Goal: Check status: Check status

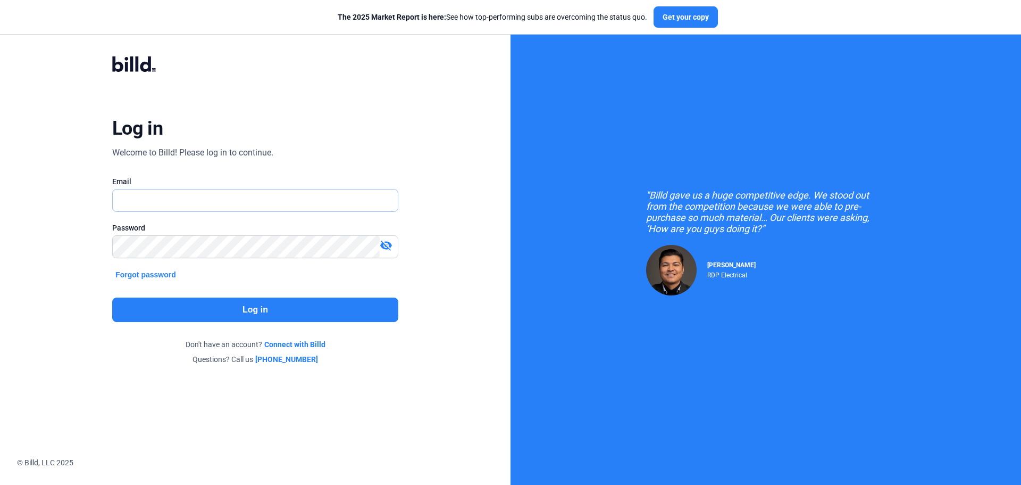
type input "[EMAIL_ADDRESS][DOMAIN_NAME]"
click at [238, 308] on button "Log in" at bounding box center [255, 309] width 286 height 24
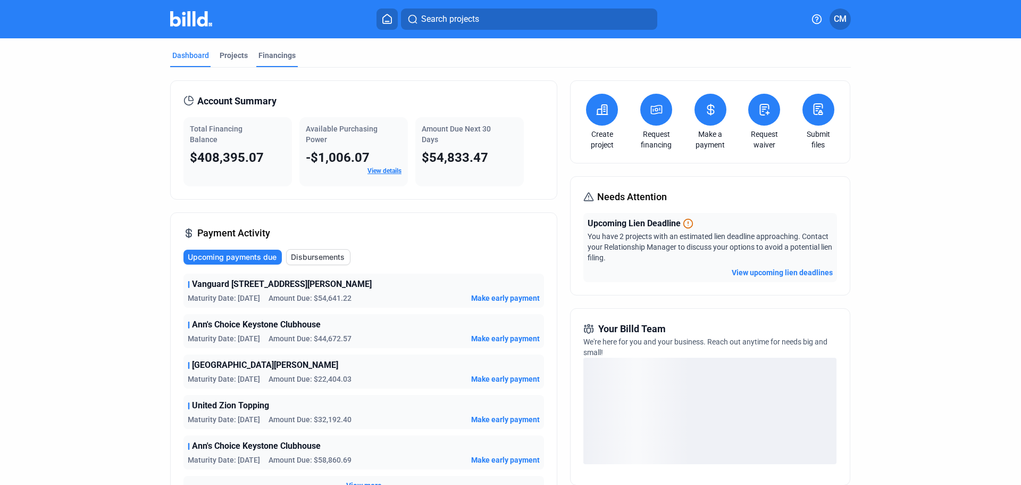
click at [262, 53] on div "Financings" at bounding box center [277, 55] width 37 height 11
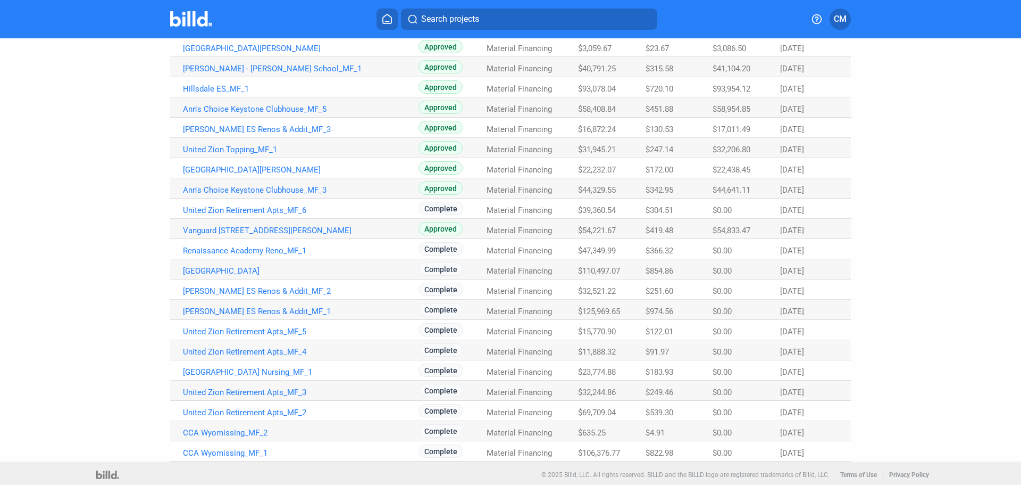
scroll to position [205, 0]
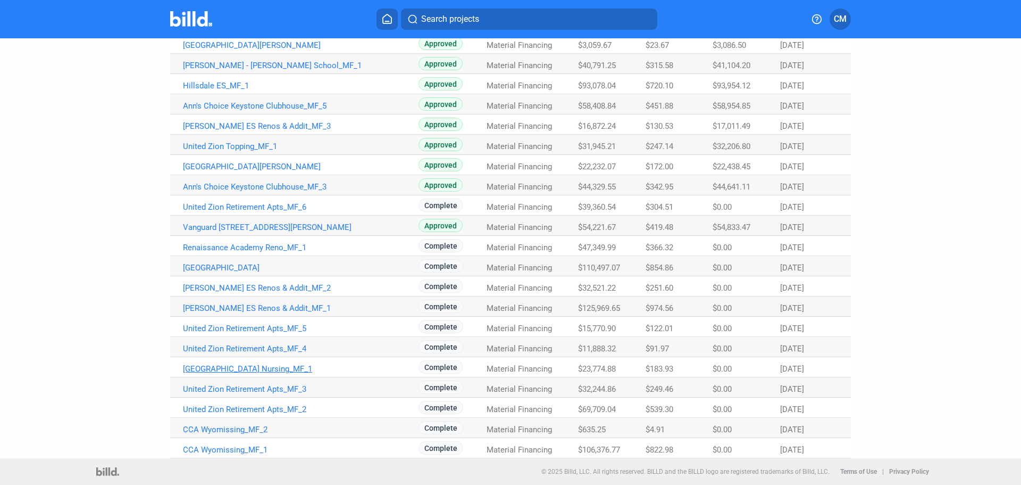
click at [261, 368] on link "[GEOGRAPHIC_DATA] Nursing_MF_1" at bounding box center [301, 369] width 236 height 10
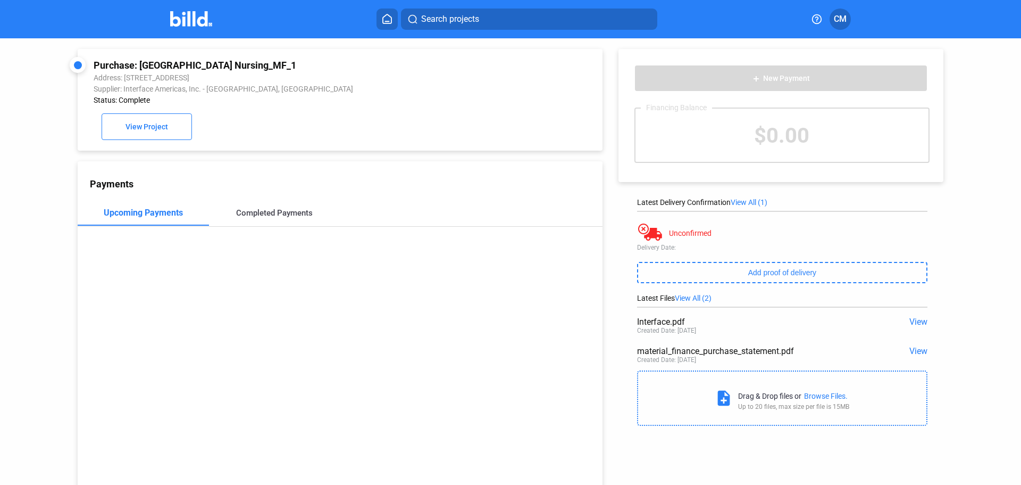
click at [275, 212] on div "Completed Payments" at bounding box center [274, 213] width 77 height 10
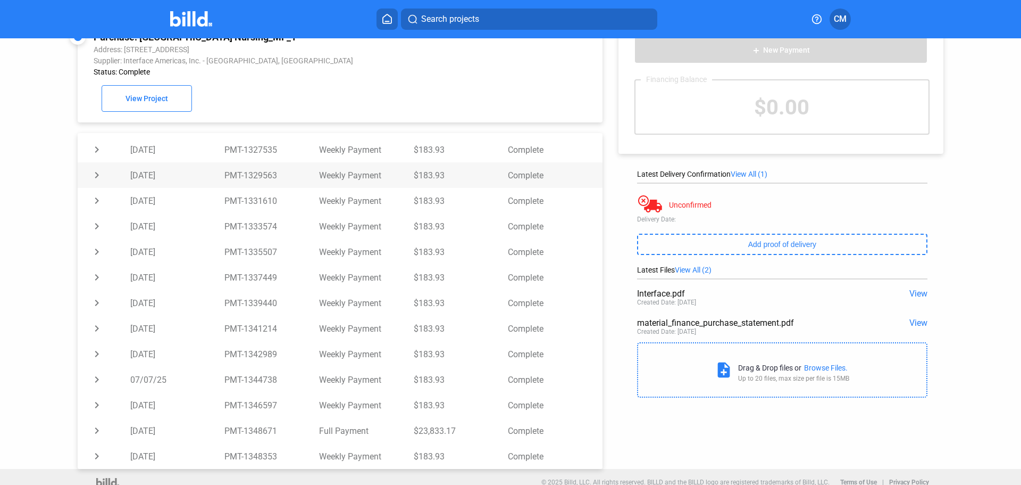
scroll to position [41, 0]
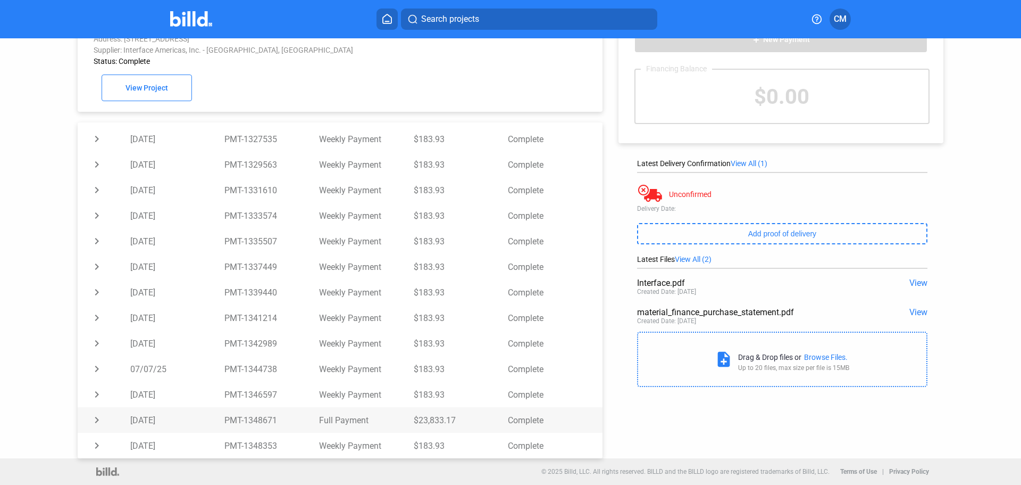
click at [96, 420] on td "chevron_right" at bounding box center [104, 420] width 53 height 26
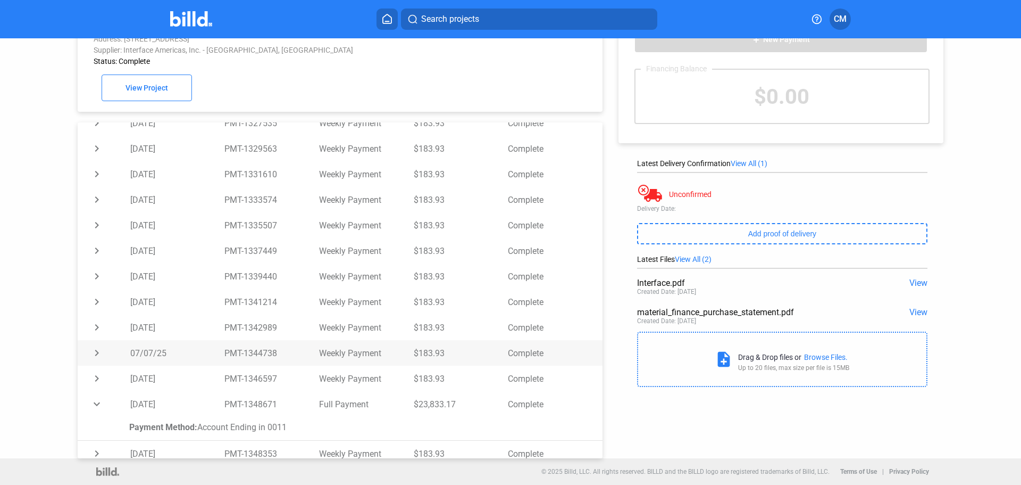
scroll to position [142, 0]
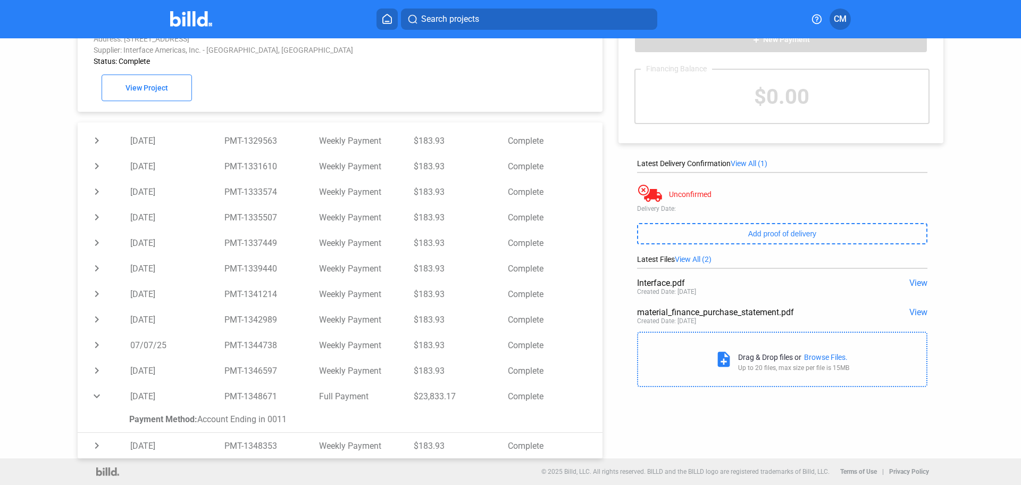
click at [164, 420] on span "Payment Method:" at bounding box center [163, 419] width 68 height 10
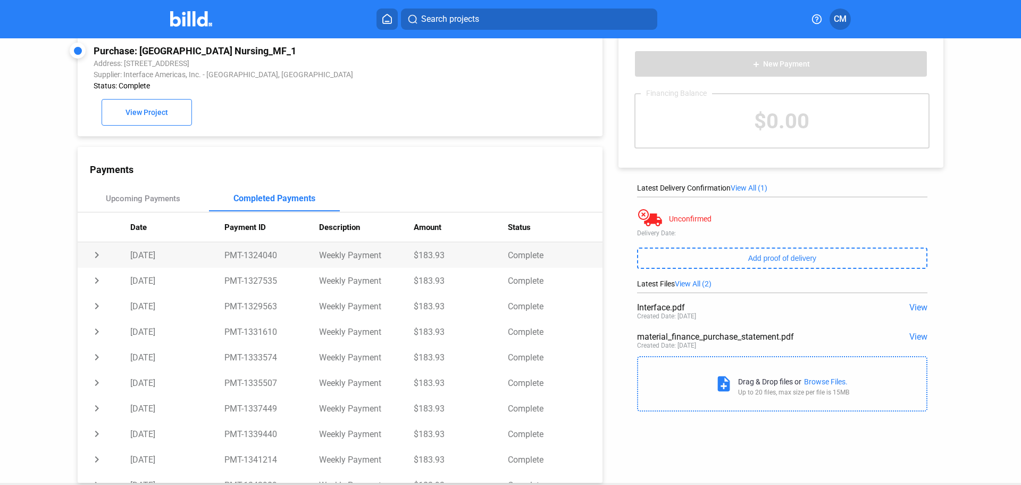
scroll to position [0, 0]
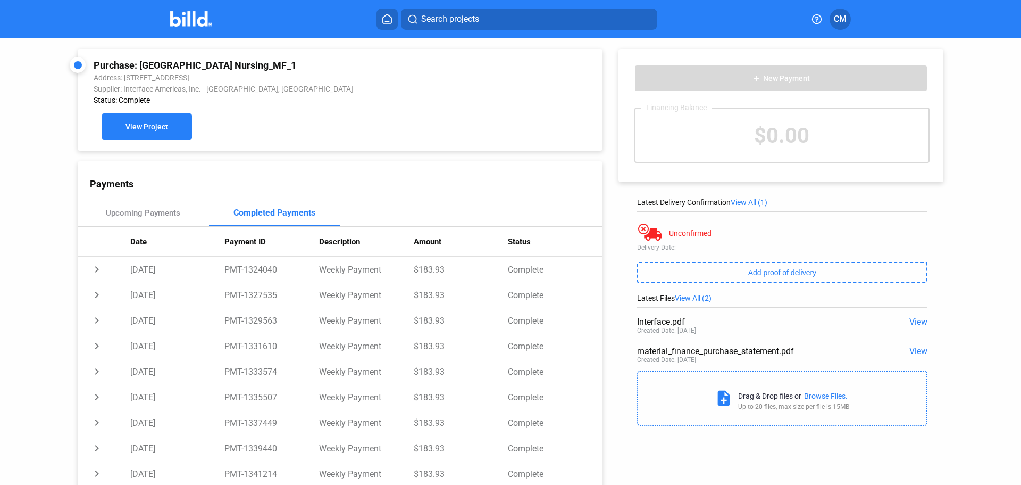
click at [133, 129] on span "View Project" at bounding box center [147, 127] width 43 height 9
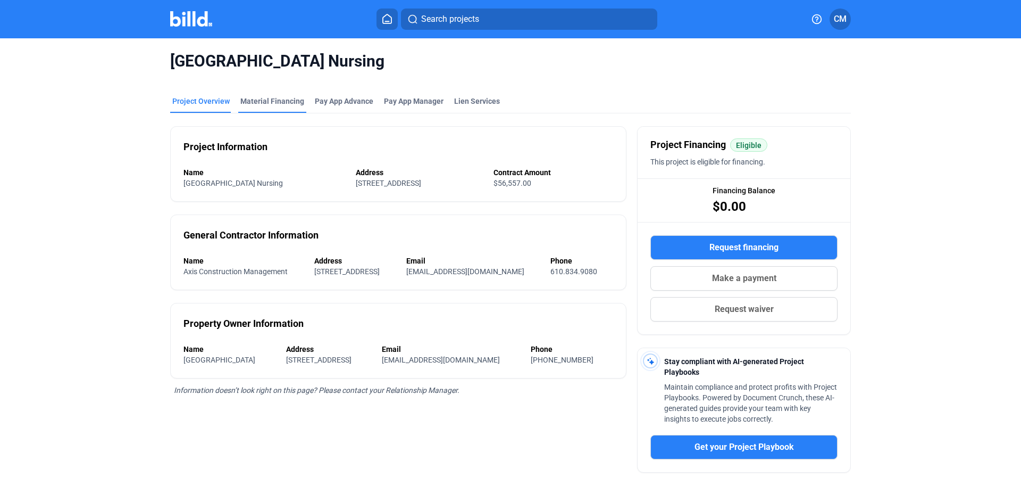
click at [259, 97] on div "Material Financing" at bounding box center [272, 101] width 64 height 11
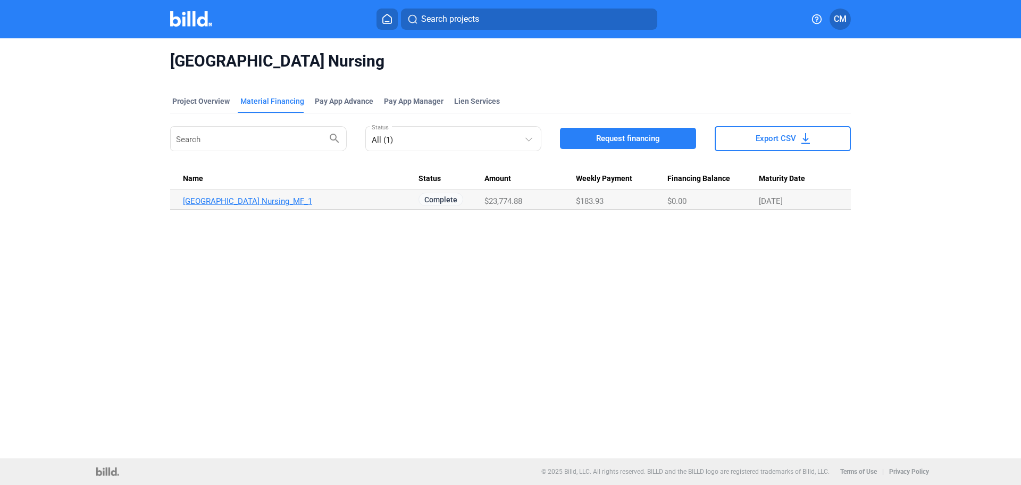
click at [239, 198] on link "[GEOGRAPHIC_DATA] Nursing_MF_1" at bounding box center [301, 201] width 236 height 10
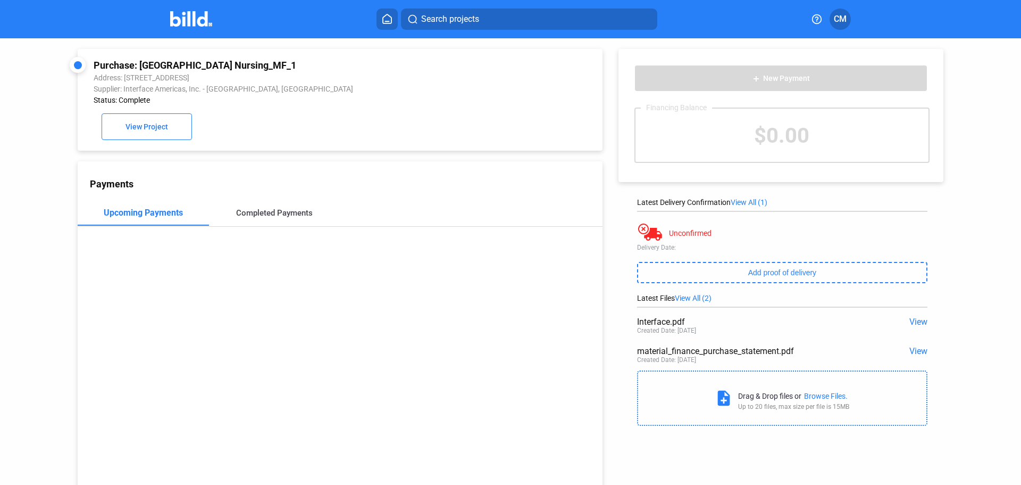
click at [243, 215] on div "Completed Payments" at bounding box center [274, 213] width 77 height 10
